Goal: Navigation & Orientation: Find specific page/section

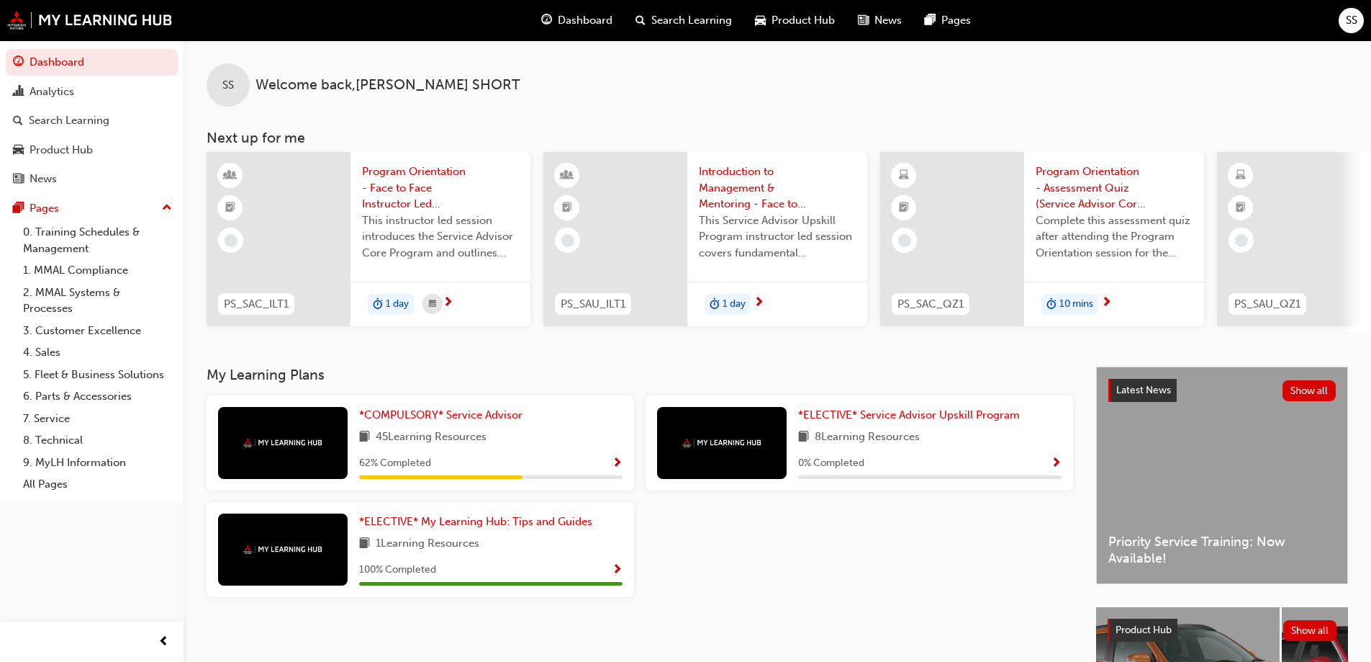
click at [1345, 19] on div "SS" at bounding box center [1351, 20] width 25 height 25
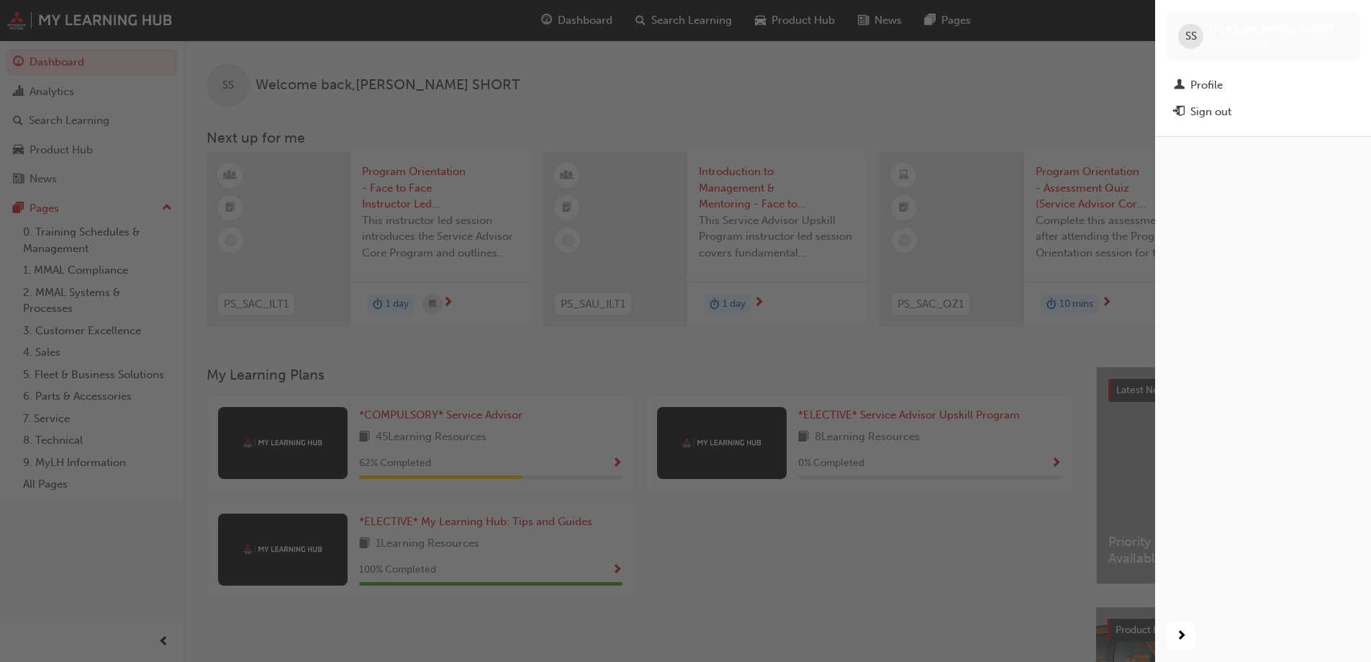
click at [1088, 71] on div "button" at bounding box center [577, 331] width 1155 height 662
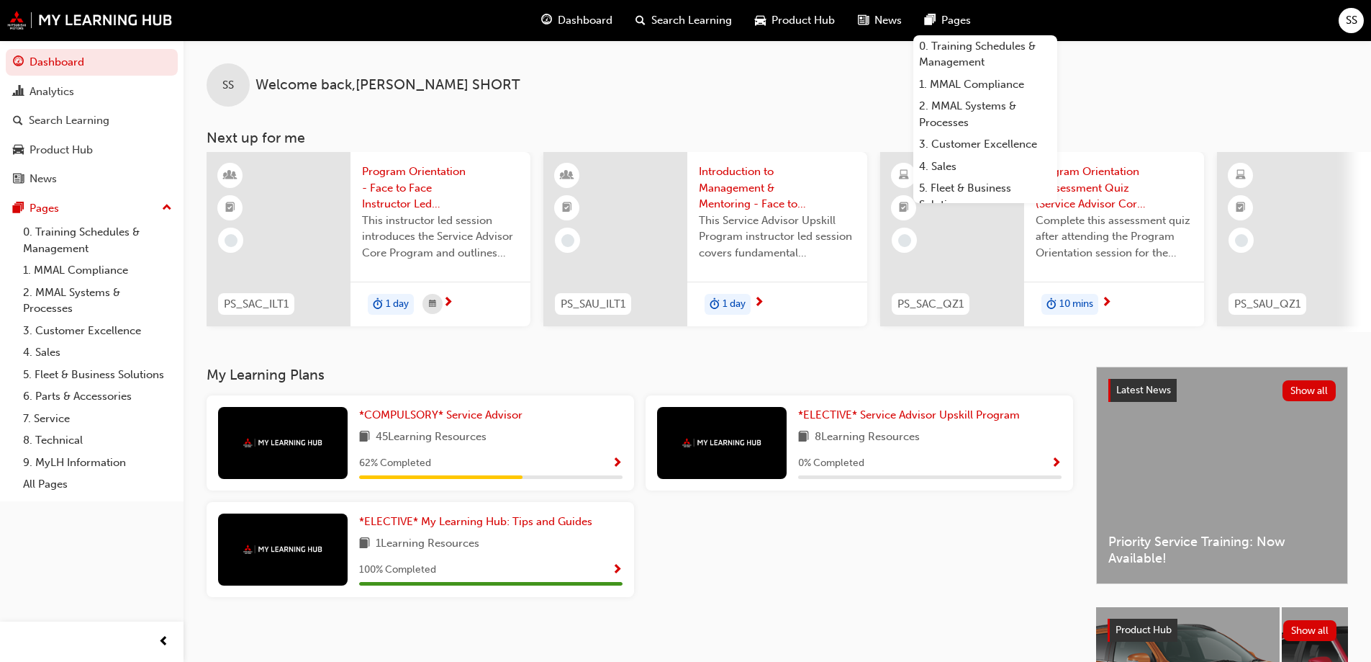
click at [931, 26] on span "pages-icon" at bounding box center [930, 21] width 11 height 18
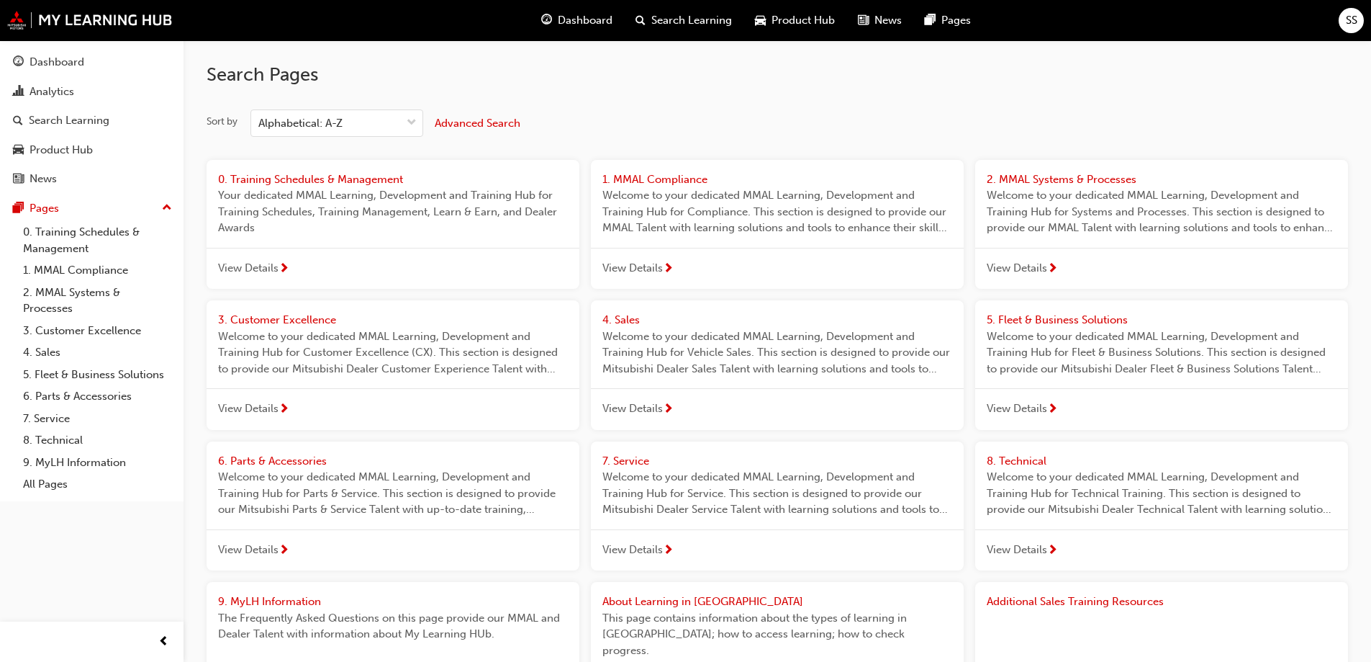
click at [764, 86] on h2 "Search Pages" at bounding box center [778, 74] width 1142 height 23
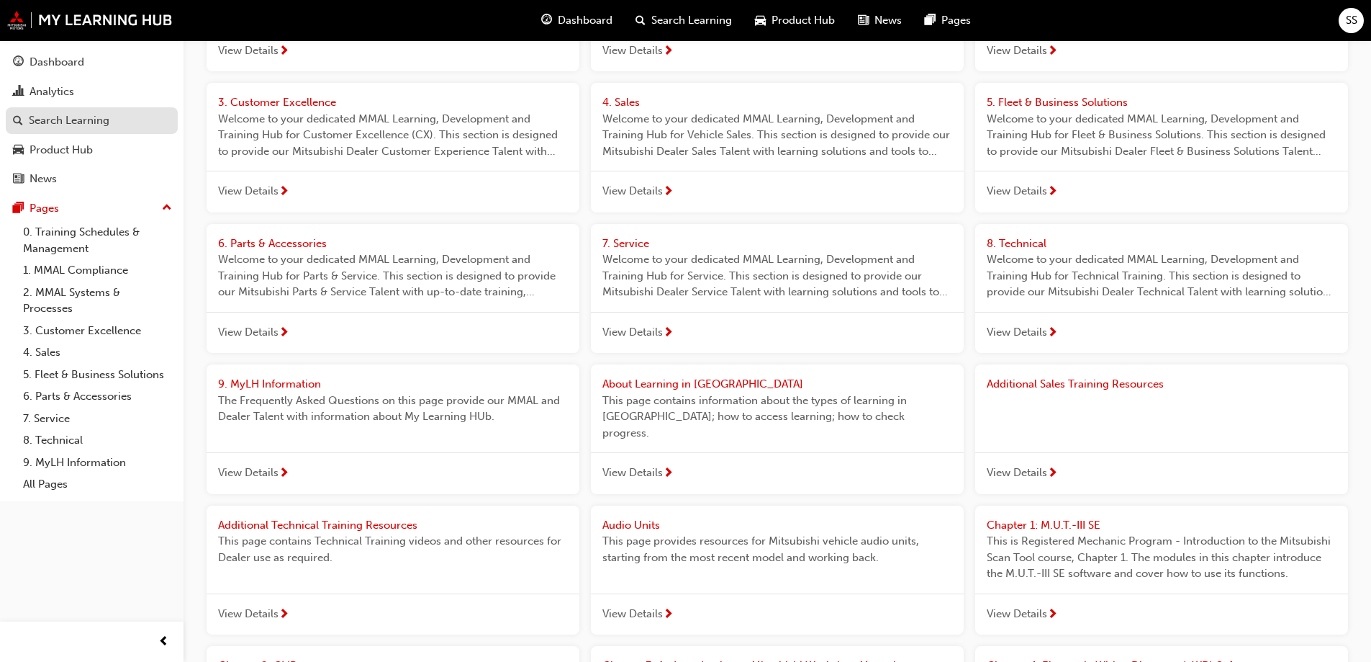
scroll to position [216, 0]
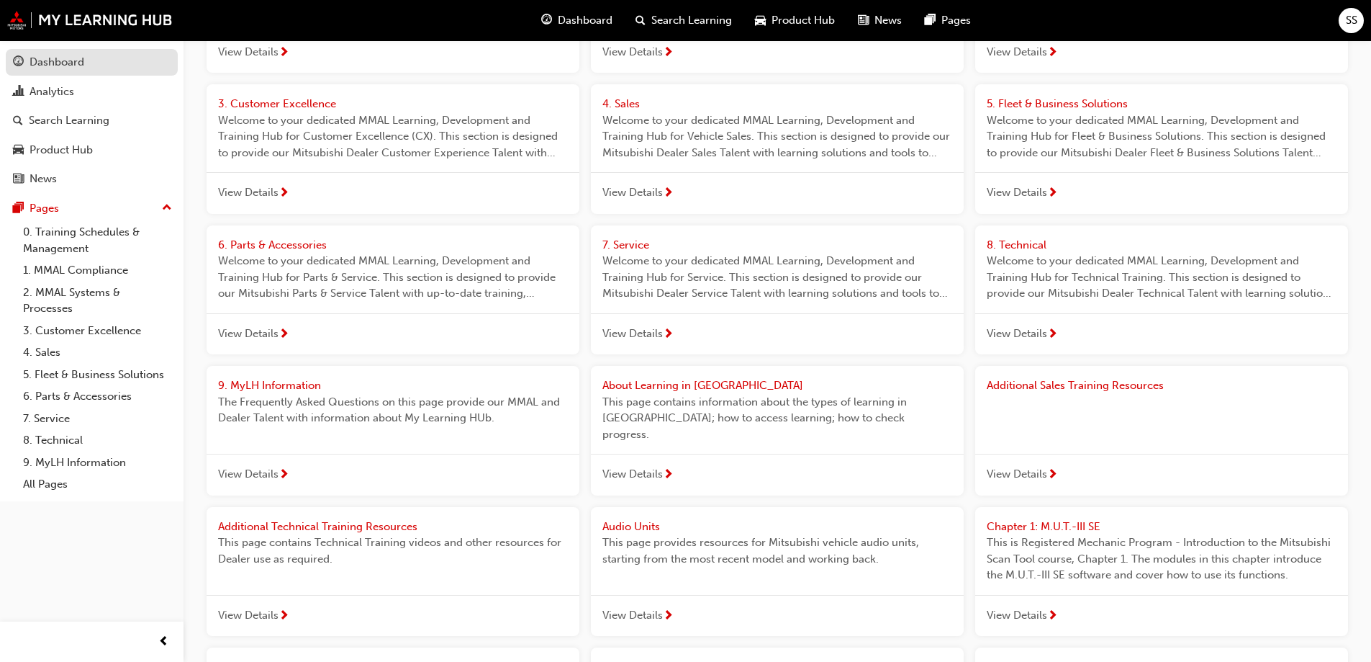
click at [82, 58] on div "Dashboard" at bounding box center [57, 62] width 55 height 17
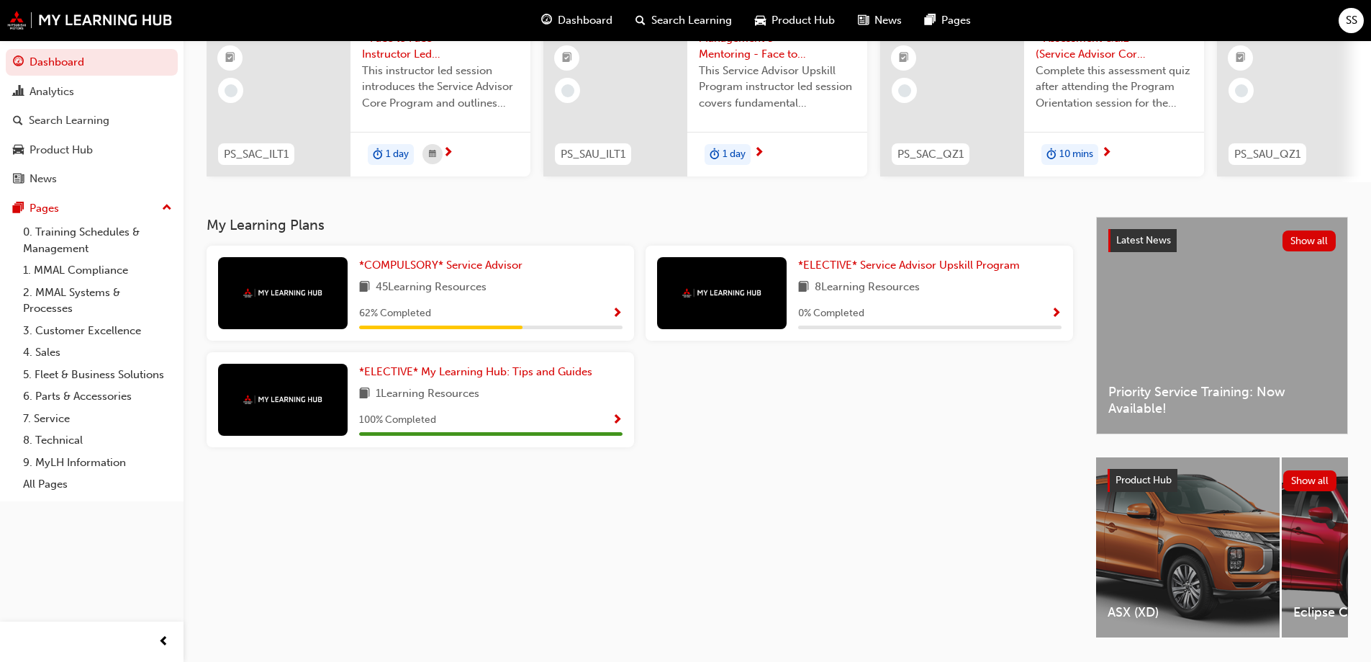
scroll to position [127, 0]
